Goal: Task Accomplishment & Management: Manage account settings

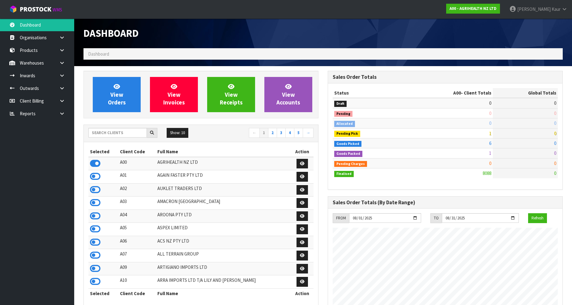
scroll to position [468, 244]
click at [101, 132] on input "text" at bounding box center [117, 133] width 58 height 10
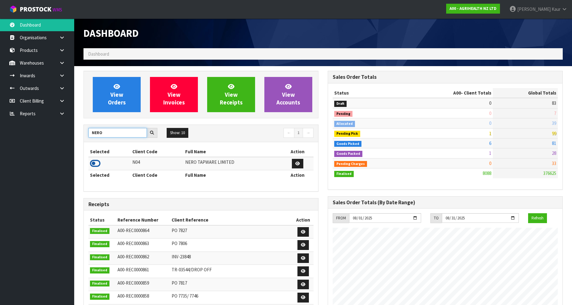
type input "NERO"
click at [92, 163] on icon at bounding box center [95, 163] width 11 height 9
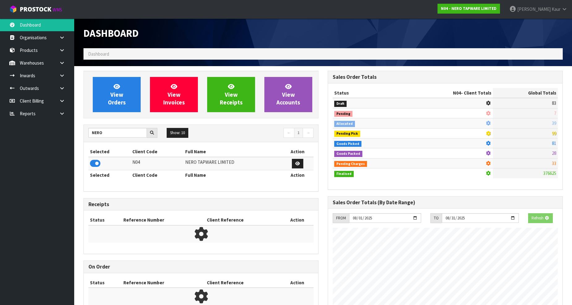
scroll to position [495, 244]
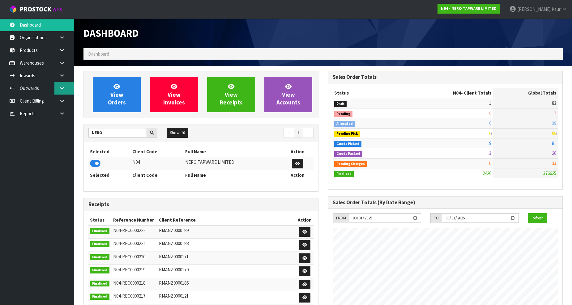
click at [62, 88] on icon at bounding box center [62, 88] width 6 height 5
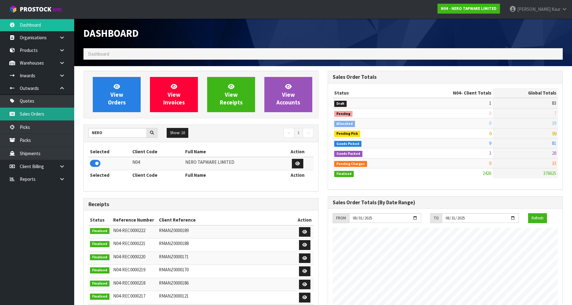
click at [43, 114] on link "Sales Orders" at bounding box center [37, 114] width 74 height 13
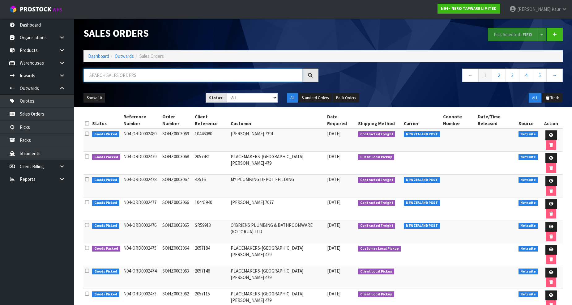
click at [112, 71] on input "text" at bounding box center [192, 75] width 219 height 13
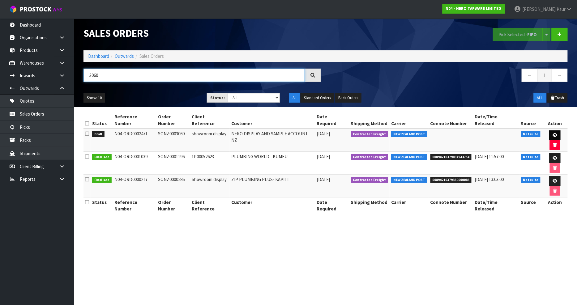
type input "3060"
click at [552, 133] on icon at bounding box center [554, 135] width 5 height 4
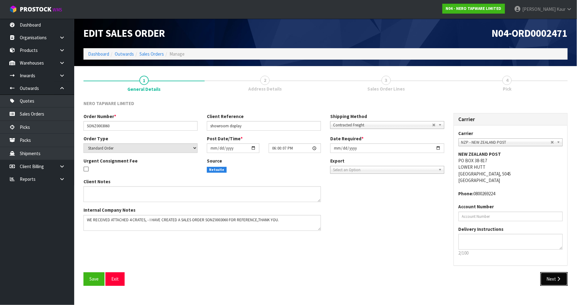
click at [564, 282] on button "Next" at bounding box center [553, 278] width 27 height 13
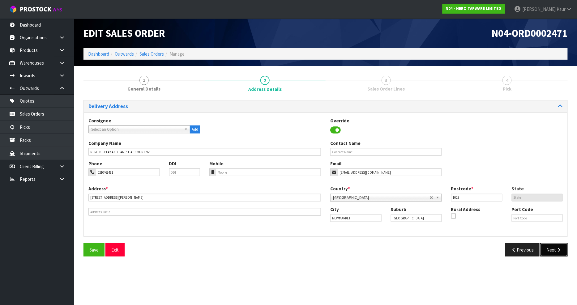
click at [558, 252] on icon "button" at bounding box center [559, 250] width 6 height 5
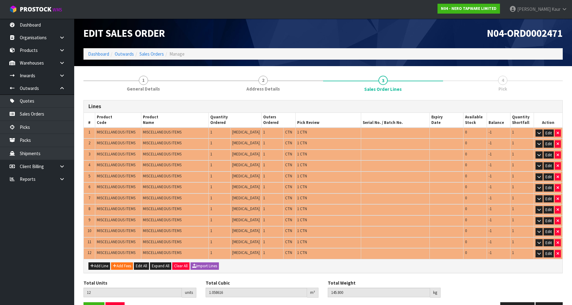
scroll to position [17, 0]
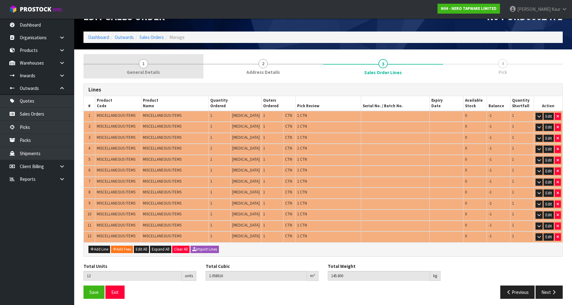
click at [148, 70] on span "General Details" at bounding box center [143, 72] width 33 height 6
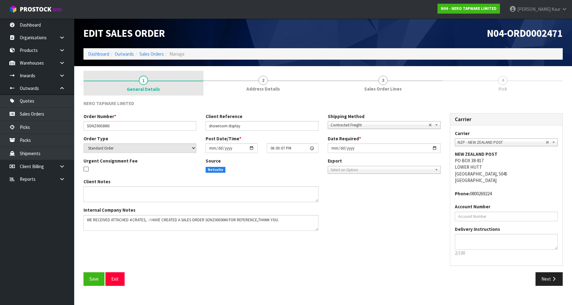
scroll to position [0, 0]
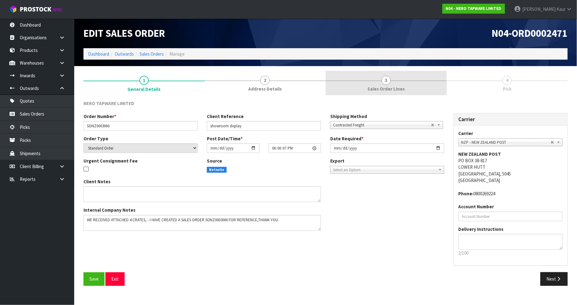
click at [388, 78] on span "3" at bounding box center [385, 80] width 9 height 9
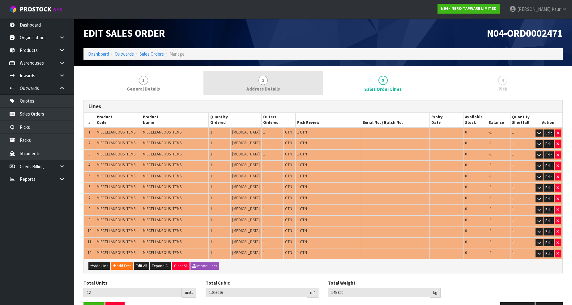
click at [279, 81] on div at bounding box center [263, 81] width 120 height 0
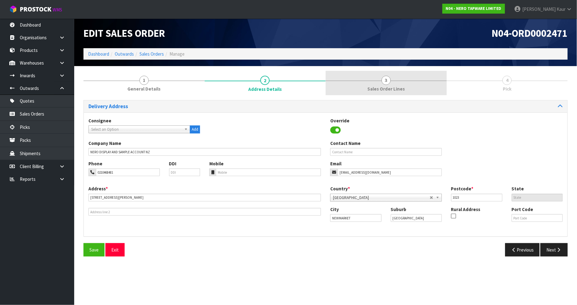
click at [395, 82] on link "3 Sales Order Lines" at bounding box center [385, 83] width 121 height 24
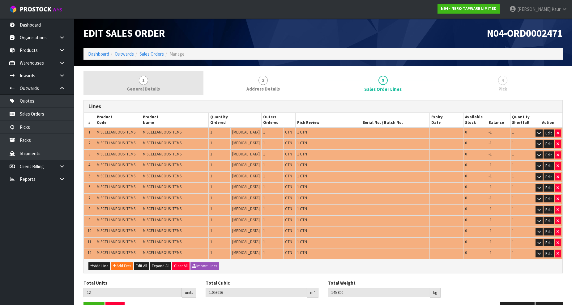
click at [144, 88] on span "General Details" at bounding box center [143, 89] width 33 height 6
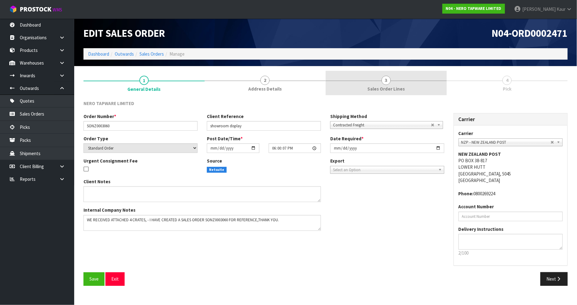
click at [390, 89] on span "Sales Order Lines" at bounding box center [385, 89] width 37 height 6
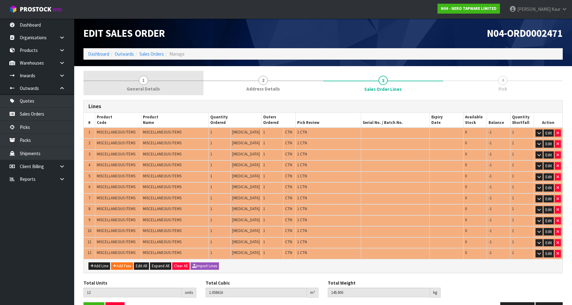
click at [154, 86] on span "General Details" at bounding box center [143, 89] width 33 height 6
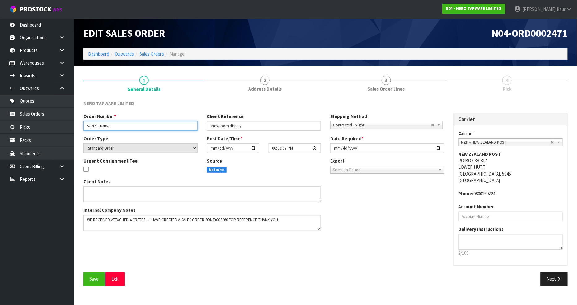
click at [100, 128] on input "SONZ0003060" at bounding box center [140, 126] width 114 height 10
click at [156, 57] on ol "Dashboard Outwards Sales Orders Manage" at bounding box center [325, 53] width 484 height 11
click at [156, 53] on link "Sales Orders" at bounding box center [151, 54] width 24 height 6
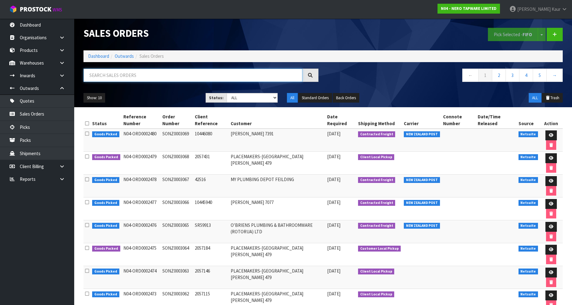
click at [143, 78] on input "text" at bounding box center [192, 75] width 219 height 13
paste input "SONZ0003060"
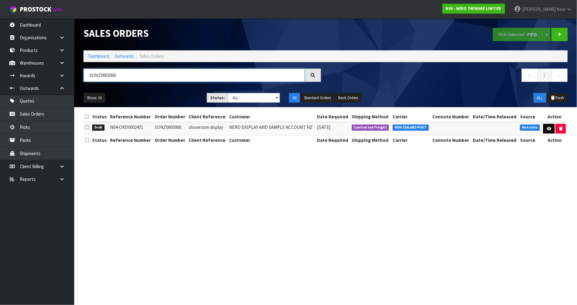
type input "SONZ0003060"
click at [547, 130] on icon at bounding box center [548, 129] width 5 height 4
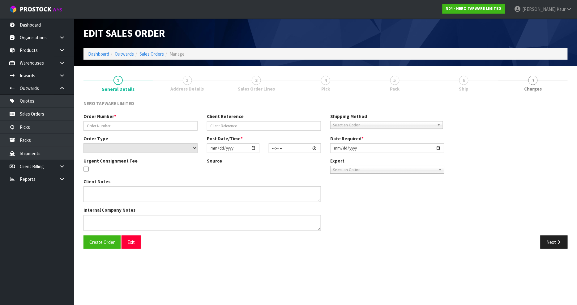
type input "SONZ0003060"
type input "showroom display"
select select "number:0"
type input "[DATE]"
type input "18:00:07.000"
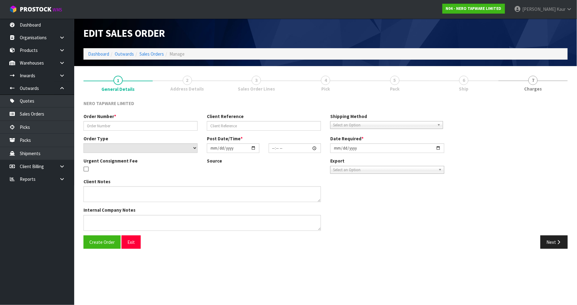
type input "[DATE]"
type textarea "WE RECEIVED ATTACHED 4 CRATES, - I HAVE CREATED A SALES ORDER SONZ0003060 FOR R…"
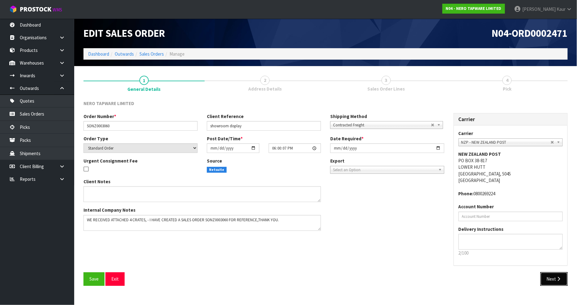
click at [547, 279] on button "Next" at bounding box center [553, 278] width 27 height 13
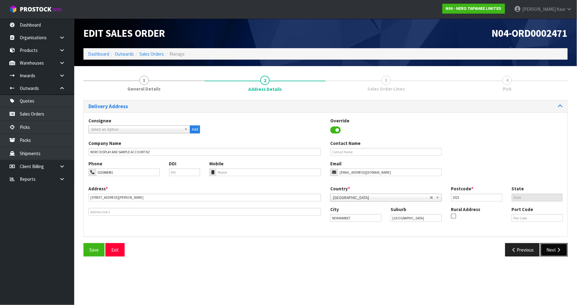
click at [567, 249] on button "Next" at bounding box center [553, 249] width 27 height 13
